Goal: Task Accomplishment & Management: Complete application form

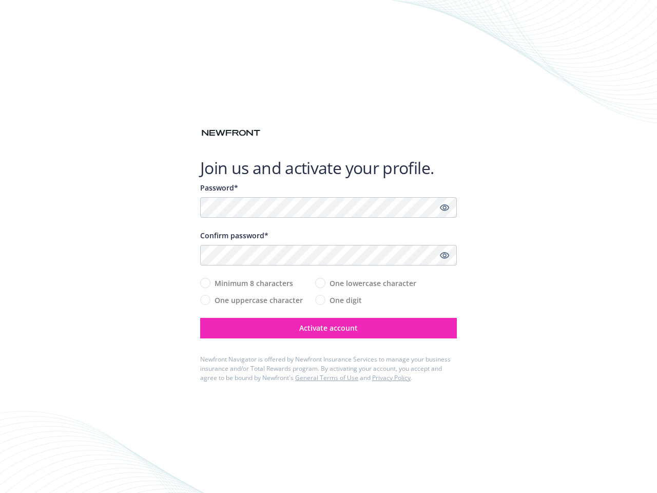
click at [444, 207] on icon "Show password" at bounding box center [444, 207] width 9 height 9
click at [444, 255] on icon "Show password" at bounding box center [444, 254] width 9 height 9
click at [328, 328] on span "Activate account" at bounding box center [328, 328] width 58 height 10
